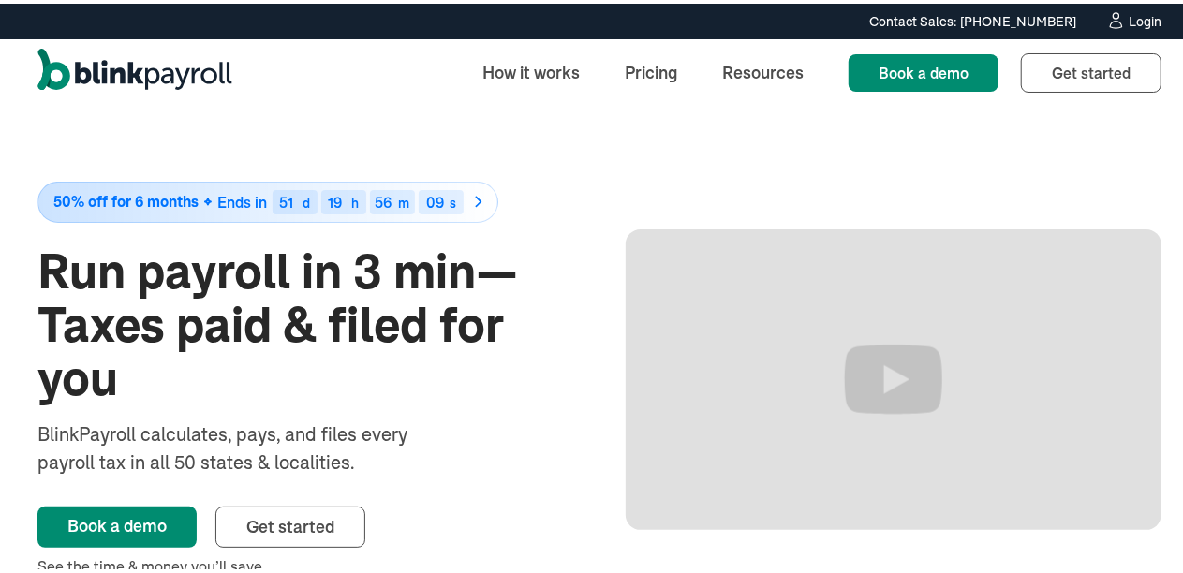
click at [77, 84] on img "home" at bounding box center [134, 69] width 195 height 49
click at [1129, 23] on div "Login" at bounding box center [1145, 17] width 33 height 13
